Goal: Transaction & Acquisition: Subscribe to service/newsletter

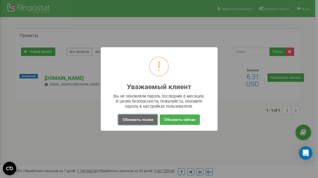
click at [141, 120] on button "Обновить позже" at bounding box center [137, 119] width 39 height 10
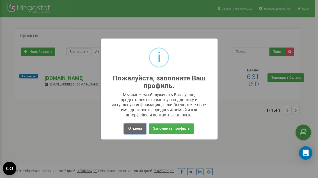
click at [136, 128] on button "Отмена" at bounding box center [135, 128] width 22 height 10
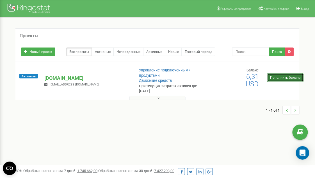
click at [279, 78] on link "Пополнить баланс" at bounding box center [285, 77] width 36 height 8
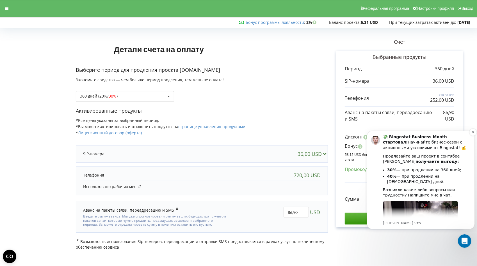
scroll to position [52, 0]
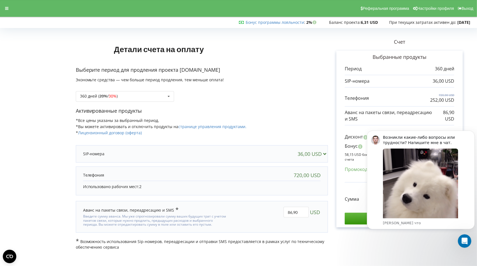
click at [291, 116] on div "Активированные продукты *Все цены указаны за выбранный период. *Вы можете актив…" at bounding box center [202, 124] width 252 height 34
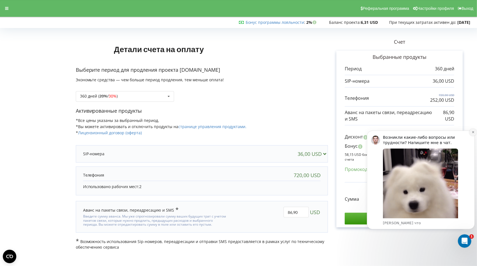
click at [470, 132] on button "Dismiss notification" at bounding box center [472, 132] width 7 height 7
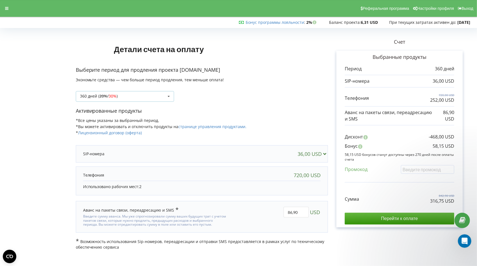
click at [132, 95] on div "360 дней ( 20% / 30% ) Пополнить баланс без периода 360 дней ( 20% / 30% ) 1080…" at bounding box center [125, 96] width 98 height 11
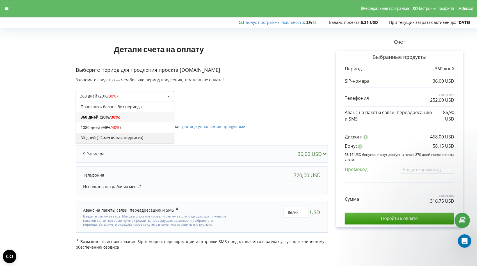
click at [123, 137] on div "30 дней (12-месячная подписка)" at bounding box center [125, 138] width 98 height 10
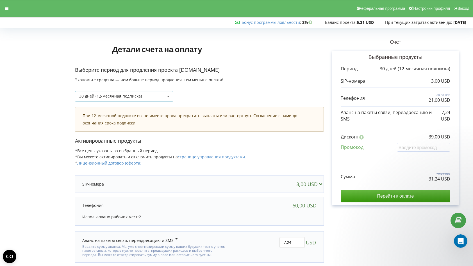
click at [142, 93] on div "30 дней (12-месячная подписка) Пополнить баланс без периода 360 дней ( 20% / 30…" at bounding box center [124, 96] width 98 height 11
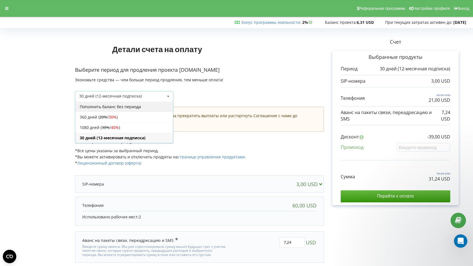
click at [131, 105] on div "Пополнить баланс без периода" at bounding box center [124, 107] width 98 height 10
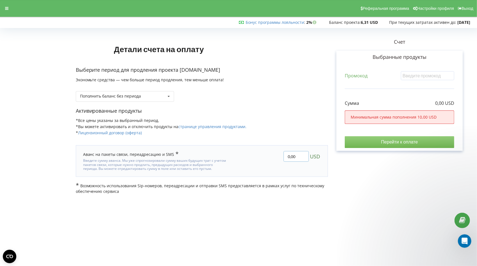
drag, startPoint x: 297, startPoint y: 154, endPoint x: 274, endPoint y: 153, distance: 23.6
click at [274, 153] on div "0,00 USD" at bounding box center [278, 161] width 92 height 28
type input "60"
click at [279, 117] on div "Детали счета на оплату Выберите период для продления проекта gltrd.de Экономьте…" at bounding box center [238, 112] width 465 height 164
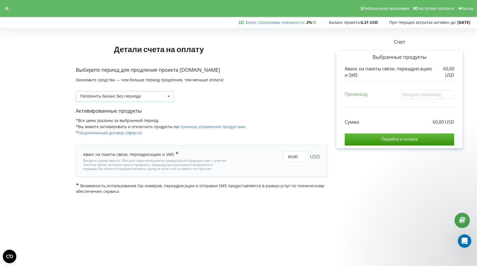
click at [167, 98] on icon at bounding box center [168, 96] width 8 height 10
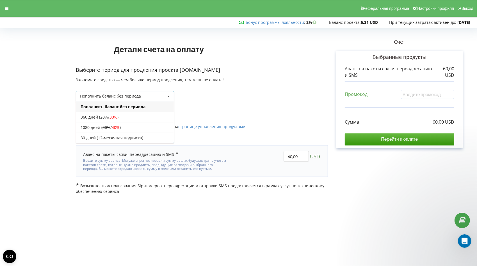
click at [284, 107] on p "Активированные продукты" at bounding box center [202, 110] width 252 height 7
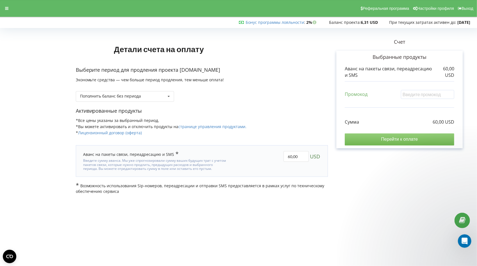
click at [409, 139] on input "Перейти к оплате" at bounding box center [399, 140] width 109 height 12
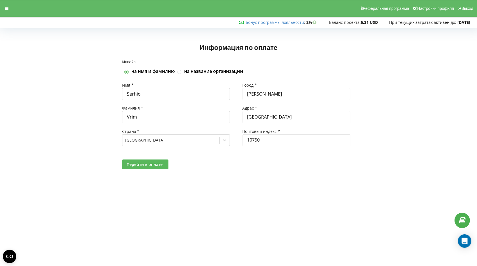
click at [144, 162] on span "Перейти к оплате" at bounding box center [145, 164] width 36 height 5
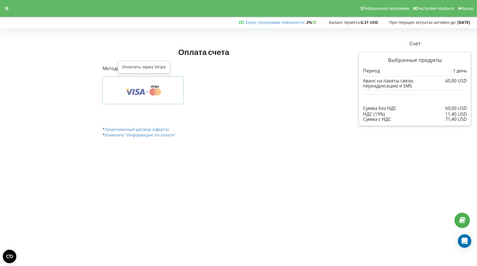
click at [135, 90] on icon at bounding box center [142, 90] width 63 height 11
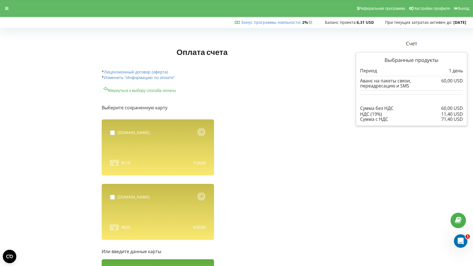
click at [148, 157] on div "[DOMAIN_NAME] 8110" at bounding box center [158, 148] width 112 height 56
click at [112, 130] on label at bounding box center [113, 130] width 7 height 0
checkbox input "true"
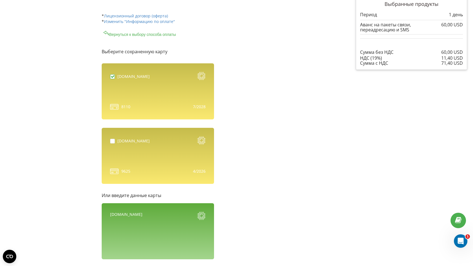
scroll to position [116, 0]
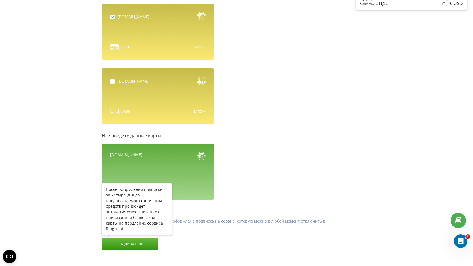
click at [140, 244] on button "Подписаться" at bounding box center [130, 244] width 56 height 12
